Goal: Navigation & Orientation: Understand site structure

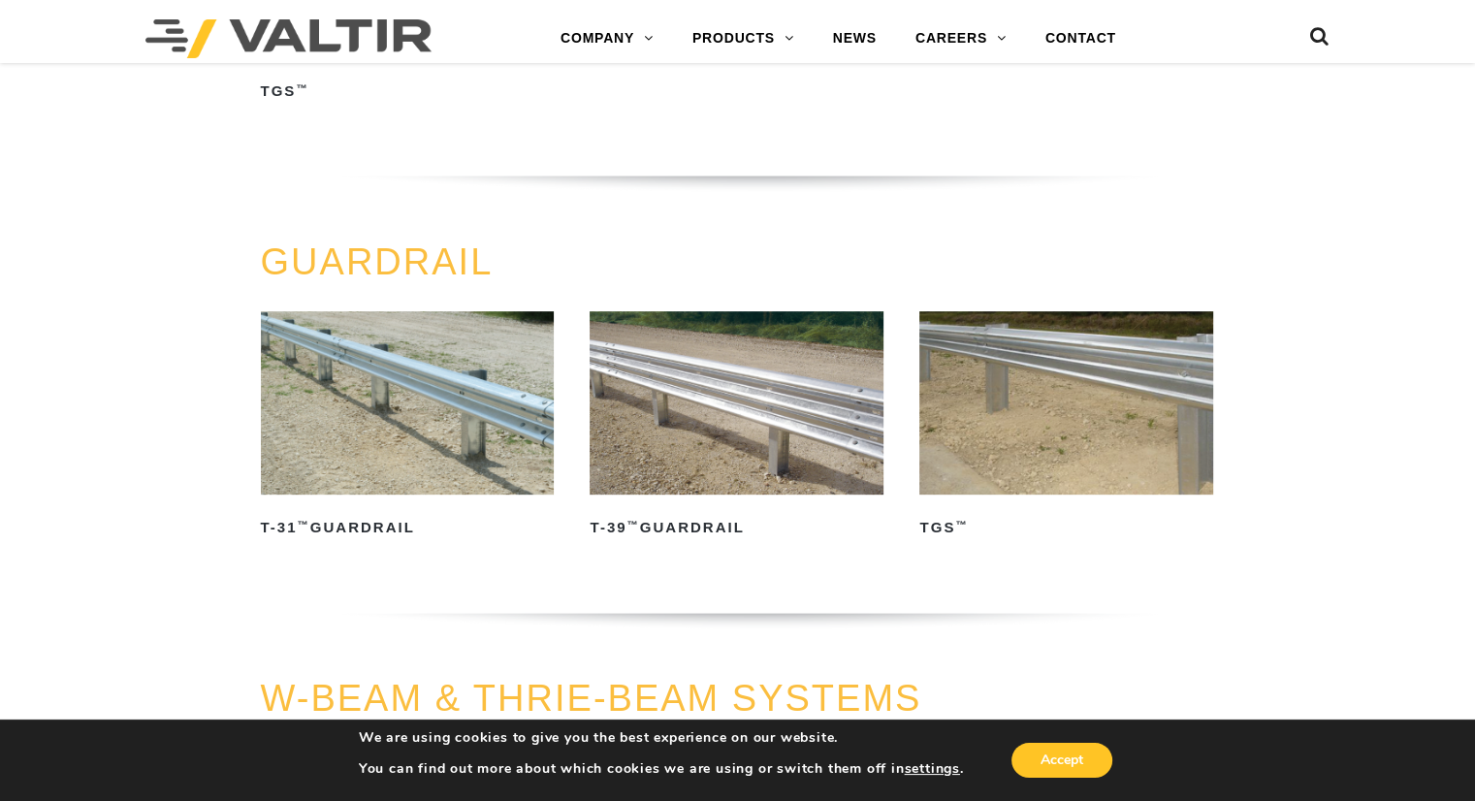
scroll to position [776, 0]
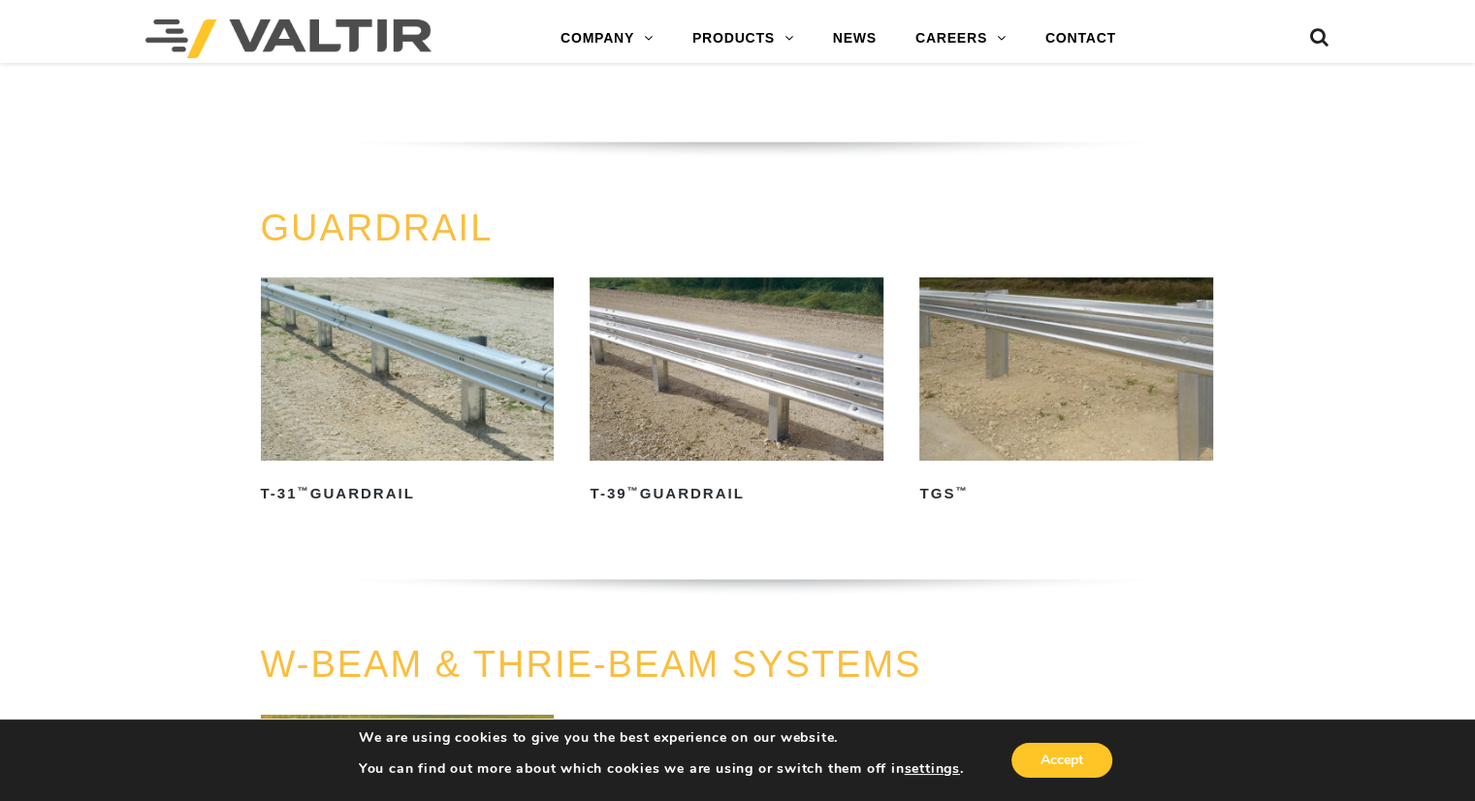
click at [407, 363] on img at bounding box center [408, 368] width 294 height 183
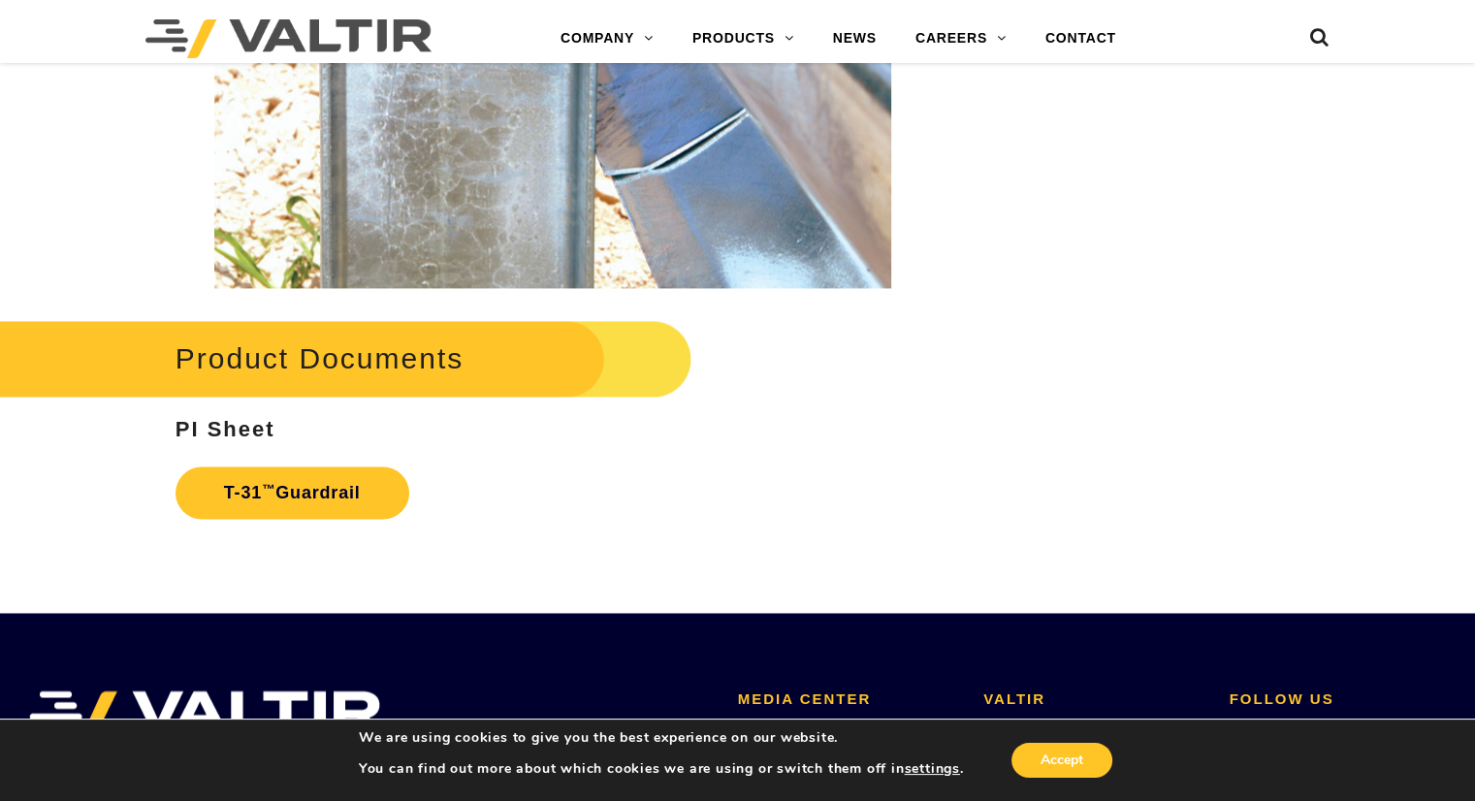
scroll to position [3103, 0]
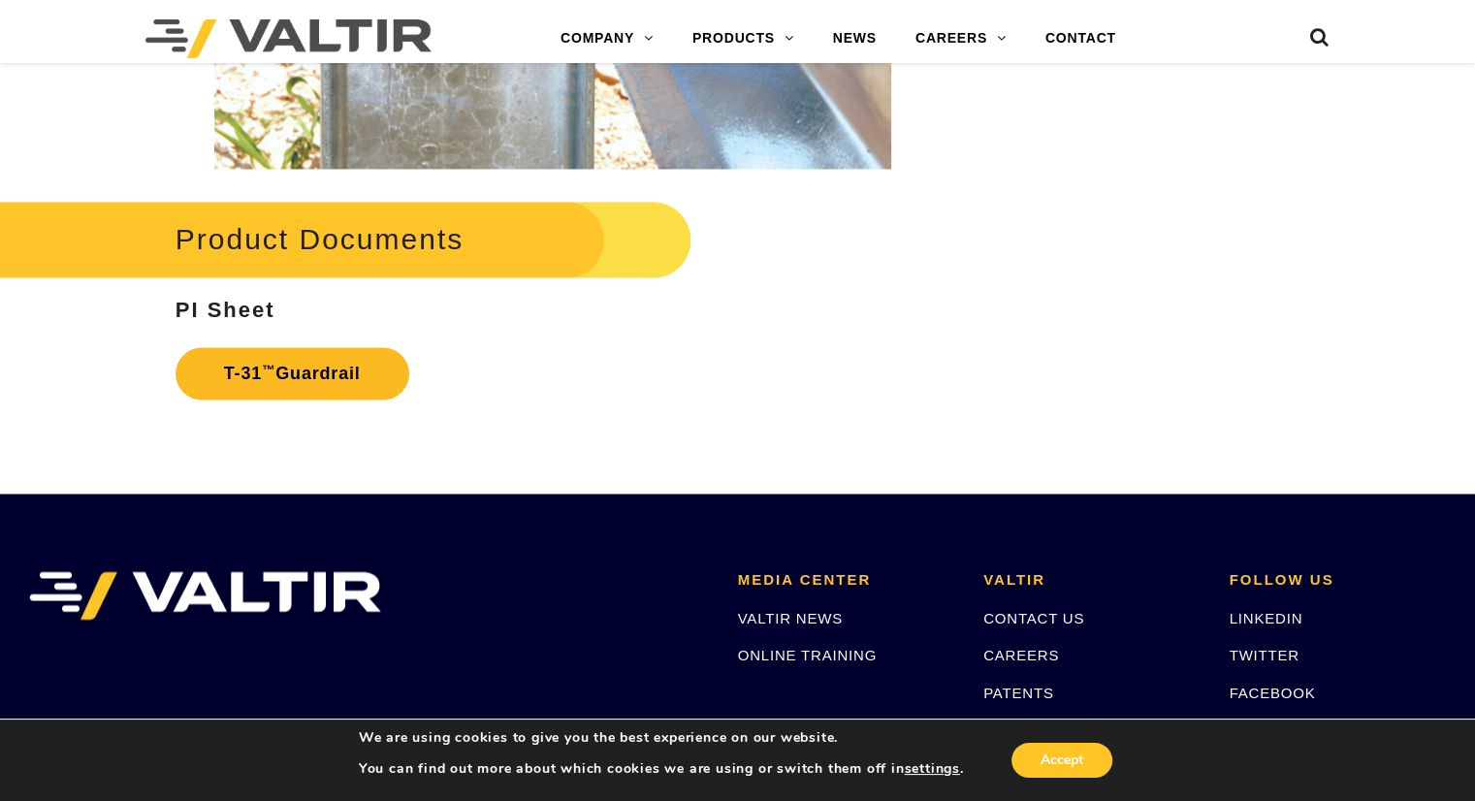
click at [311, 369] on link "T-31 ™ Guardrail" at bounding box center [292, 373] width 234 height 52
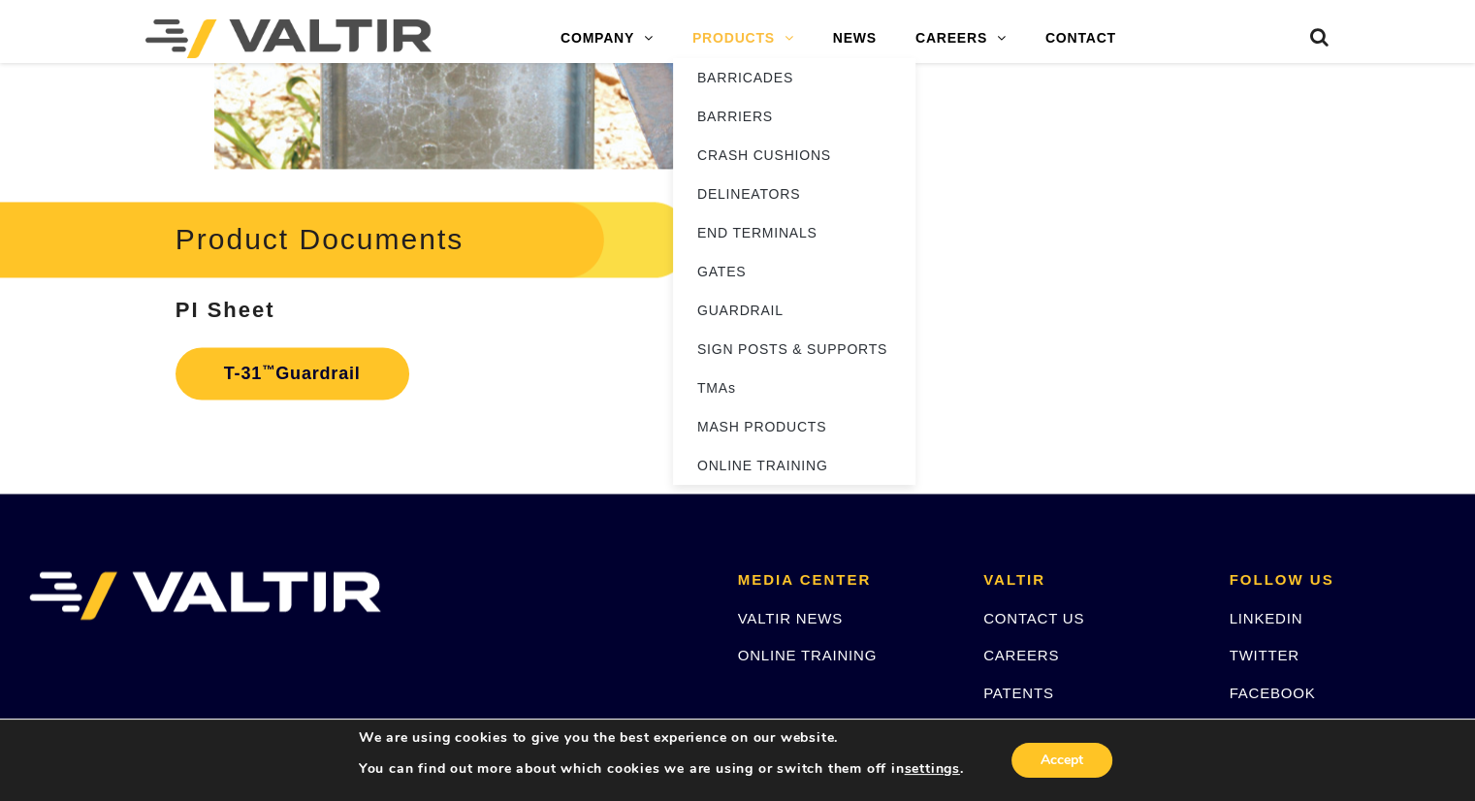
click at [730, 36] on link "PRODUCTS" at bounding box center [743, 38] width 141 height 39
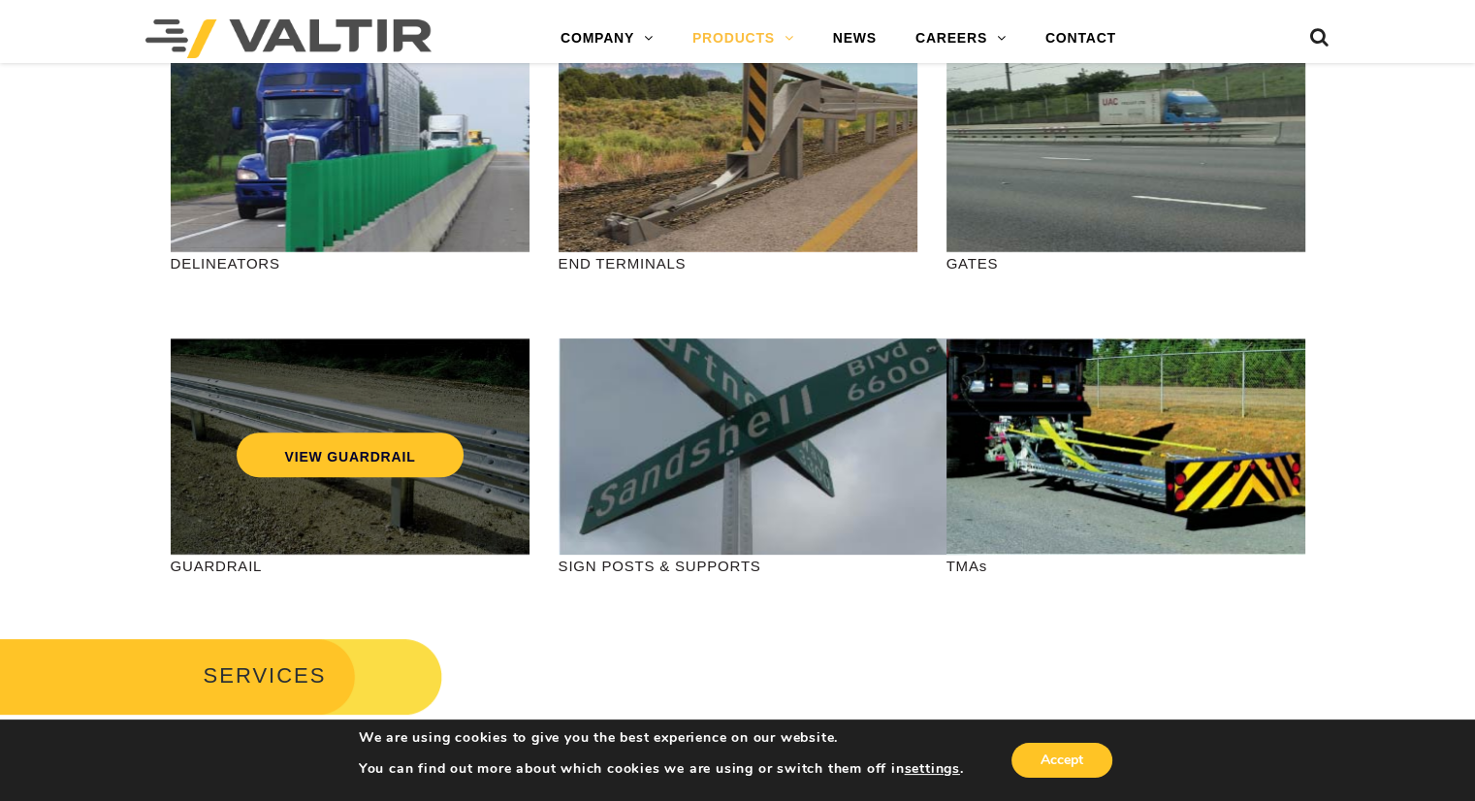
scroll to position [485, 0]
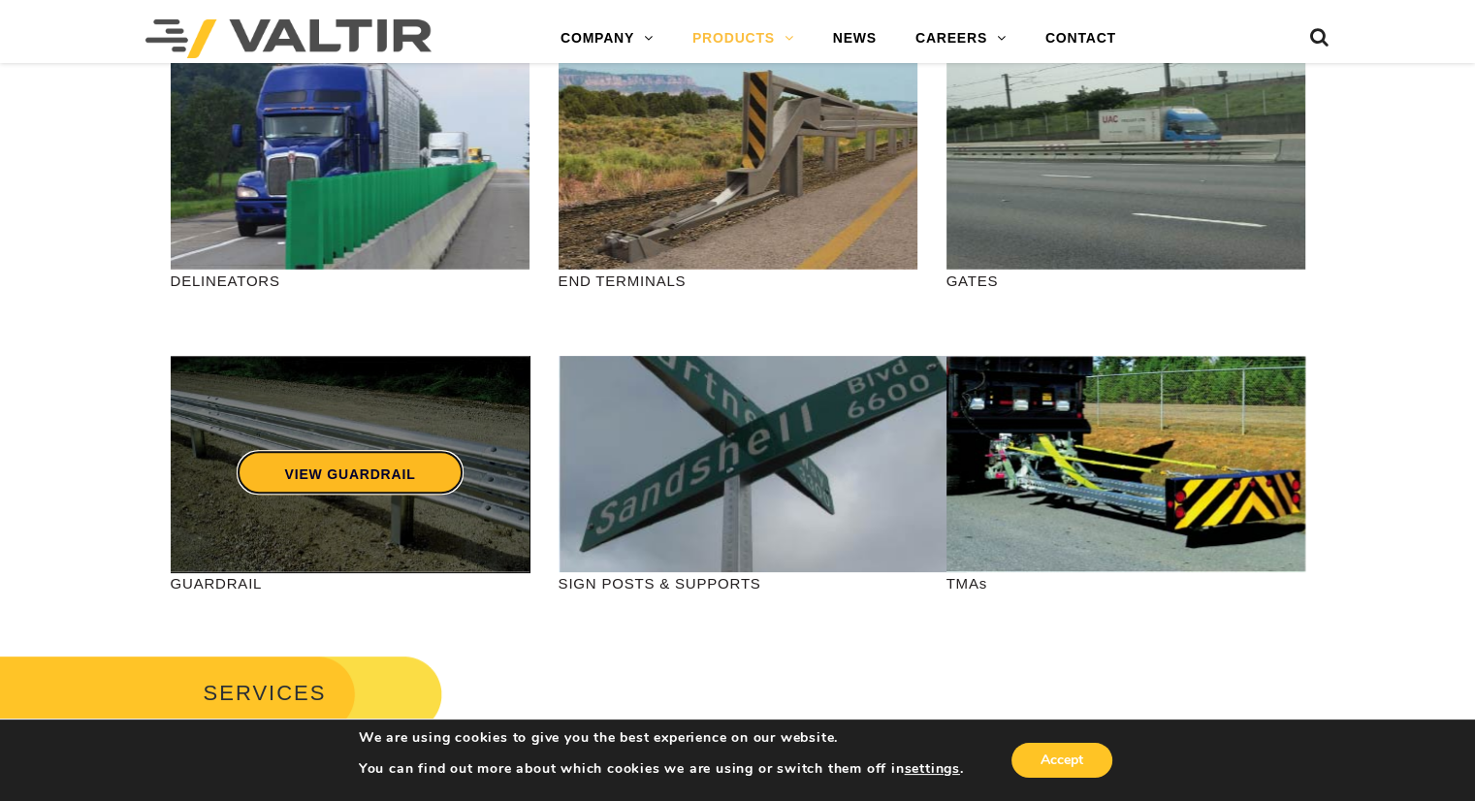
click at [287, 478] on link "VIEW GUARDRAIL" at bounding box center [350, 472] width 228 height 45
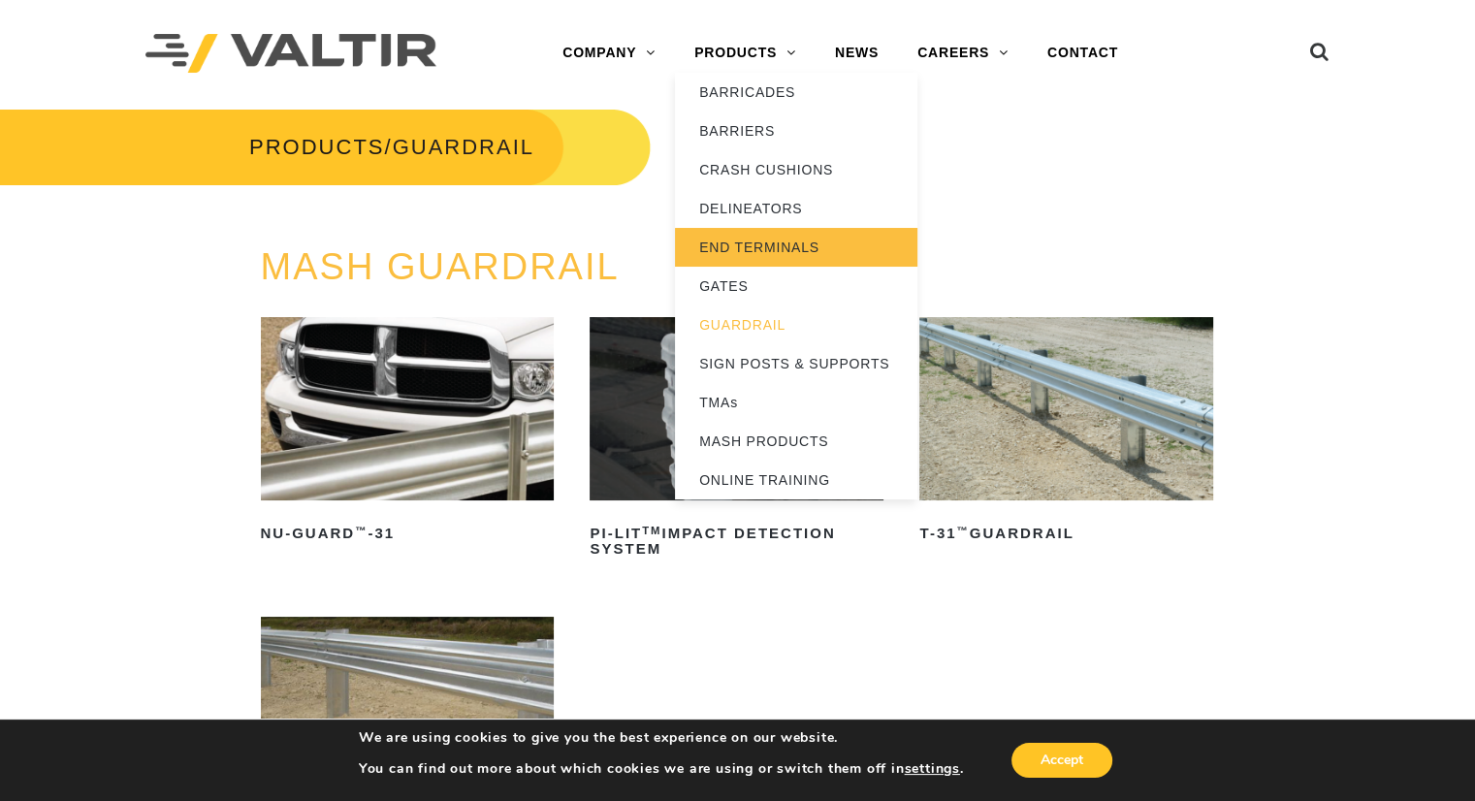
click at [787, 250] on link "END TERMINALS" at bounding box center [796, 247] width 242 height 39
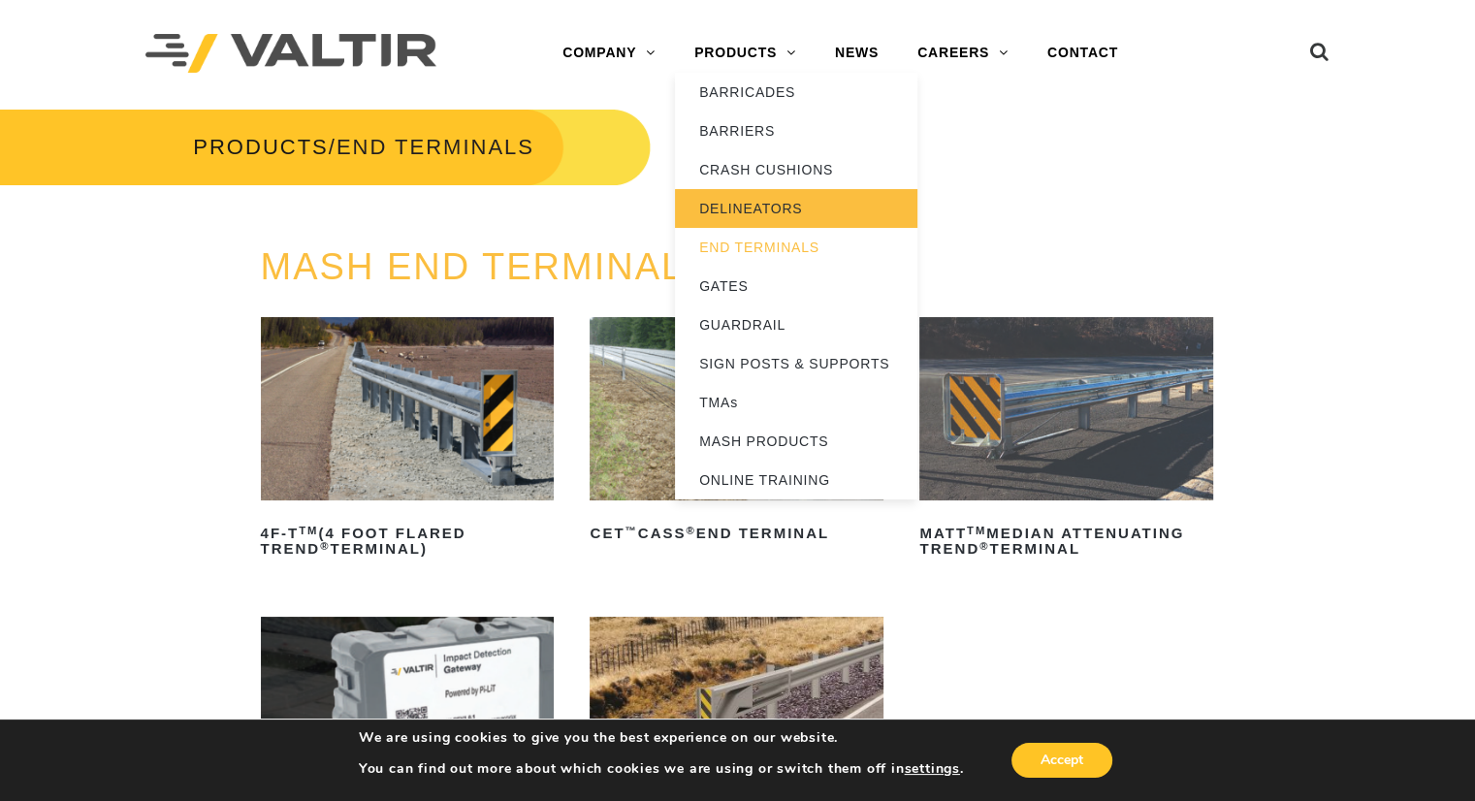
click at [791, 209] on link "DELINEATORS" at bounding box center [796, 208] width 242 height 39
